Goal: Navigation & Orientation: Find specific page/section

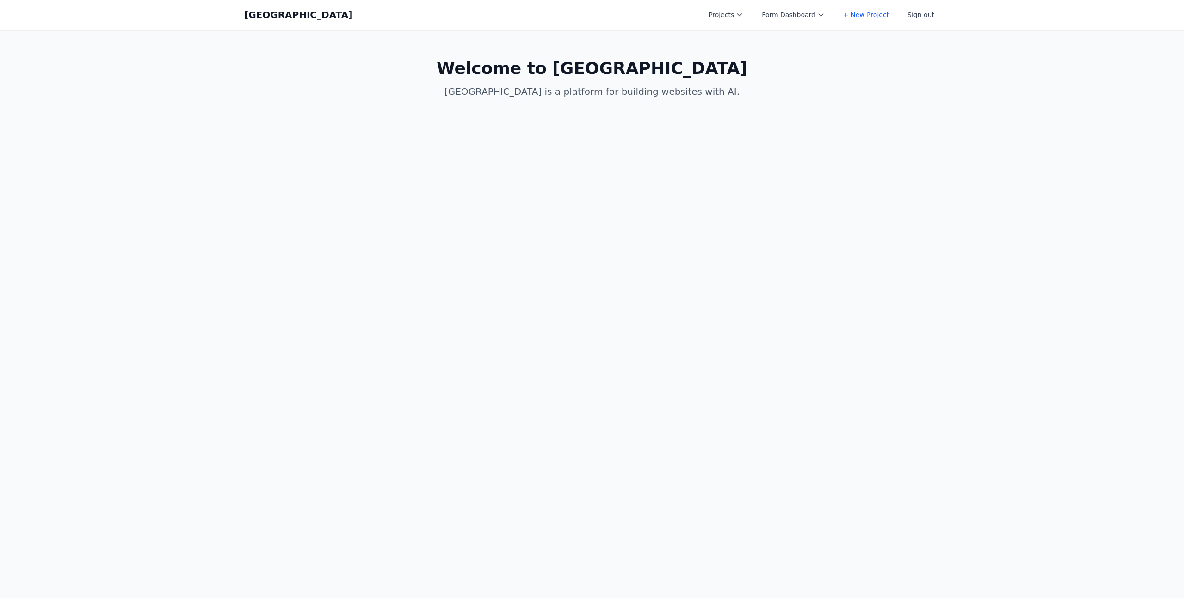
click at [735, 14] on button "Projects" at bounding box center [726, 14] width 46 height 17
click at [750, 68] on link "hello worldz" at bounding box center [755, 70] width 104 height 17
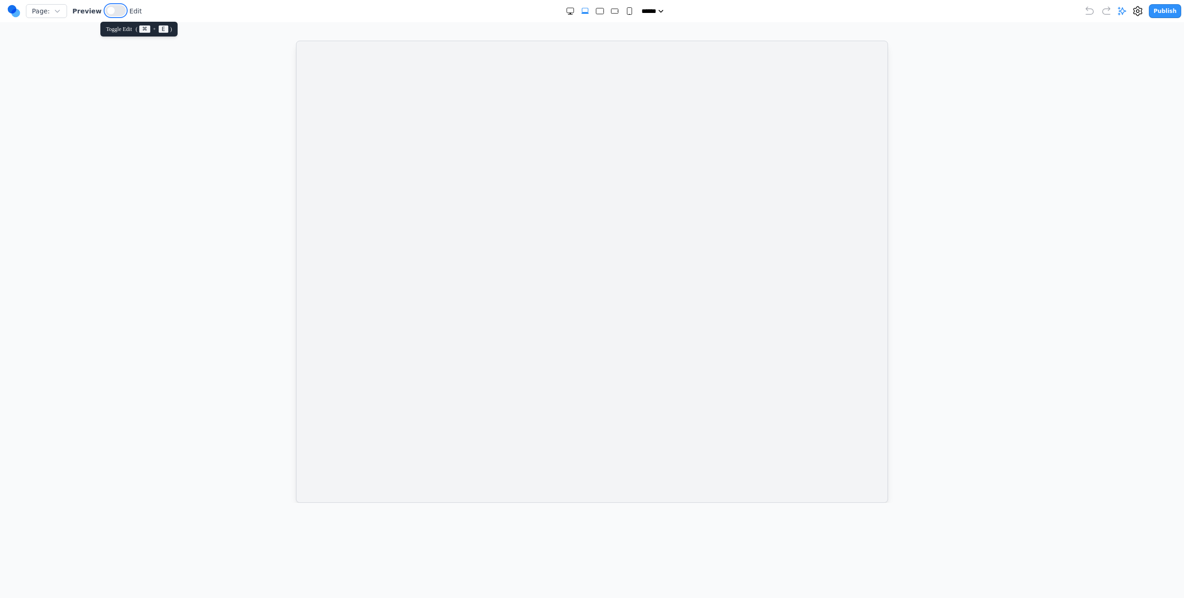
click at [108, 12] on span at bounding box center [110, 10] width 7 height 7
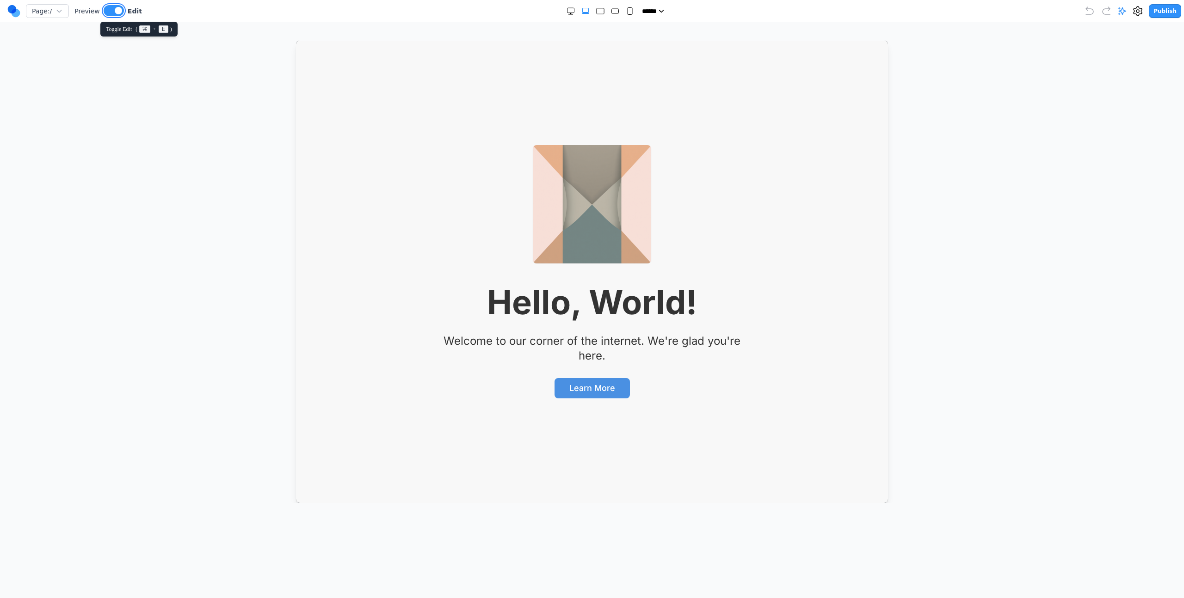
click at [108, 12] on button at bounding box center [114, 10] width 20 height 11
click at [109, 12] on span at bounding box center [112, 10] width 7 height 7
click at [108, 12] on button at bounding box center [114, 10] width 20 height 11
click at [109, 12] on span at bounding box center [112, 10] width 7 height 7
click at [108, 12] on button at bounding box center [114, 10] width 20 height 11
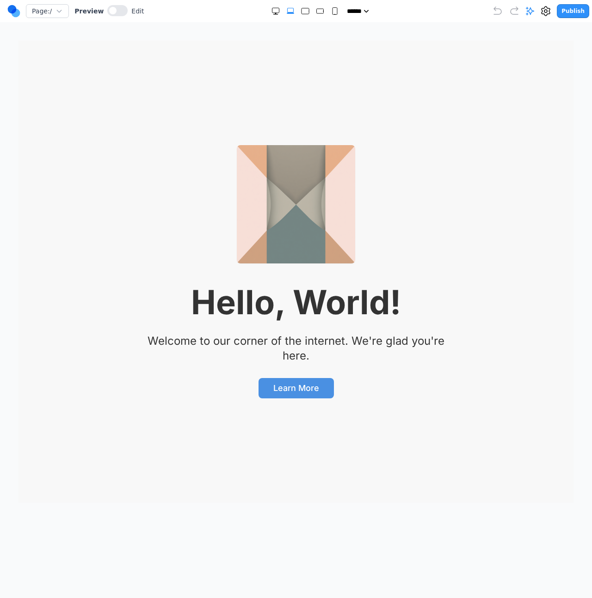
click at [357, 278] on div "Hello, World! Welcome to our corner of the internet. We're glad you're here. Le…" at bounding box center [296, 271] width 385 height 253
